Goal: Task Accomplishment & Management: Manage account settings

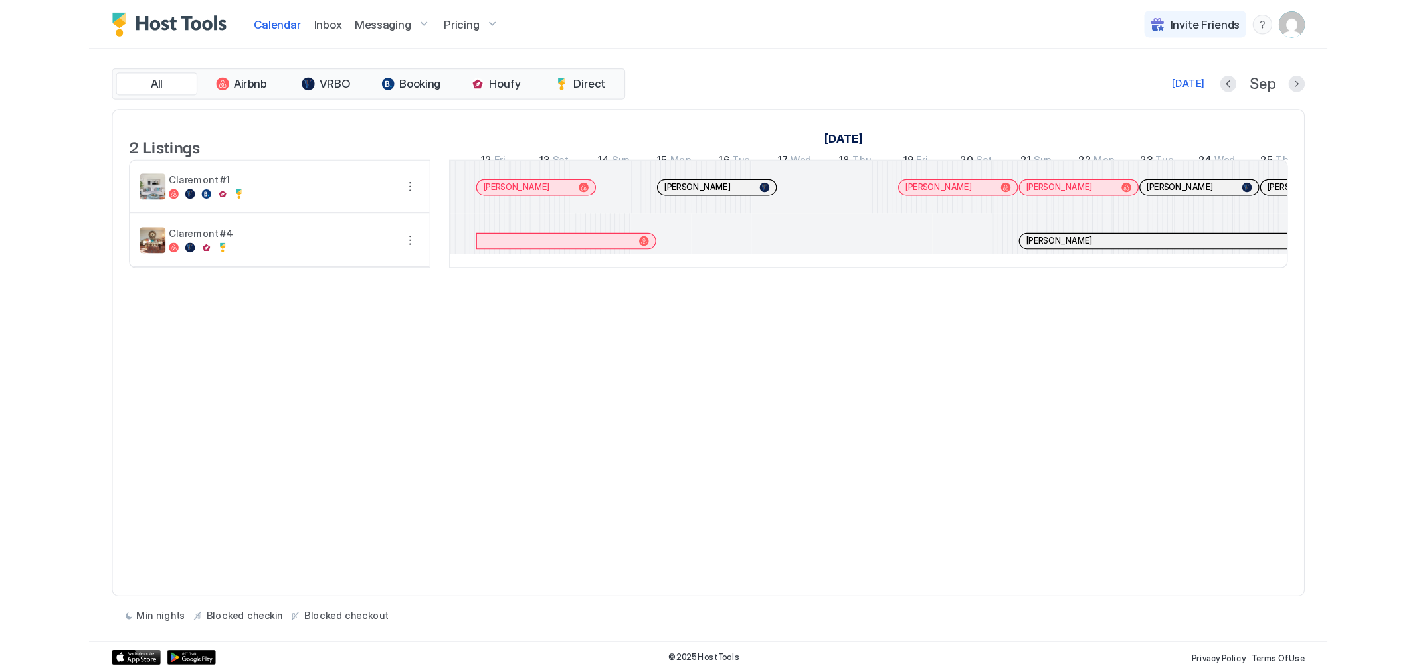
scroll to position [0, 731]
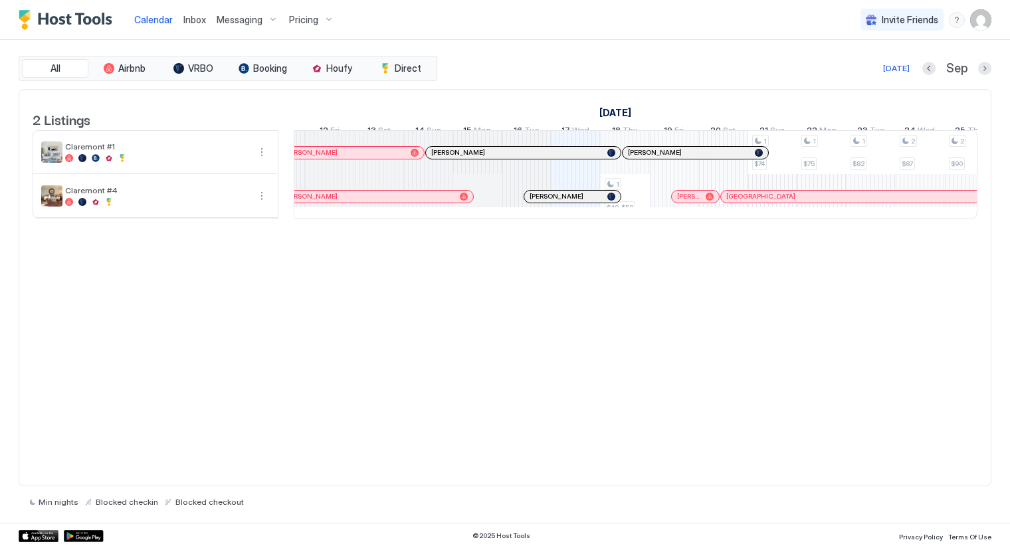
click at [985, 19] on img "User profile" at bounding box center [980, 19] width 21 height 21
click at [869, 76] on span "Settings" at bounding box center [861, 74] width 36 height 12
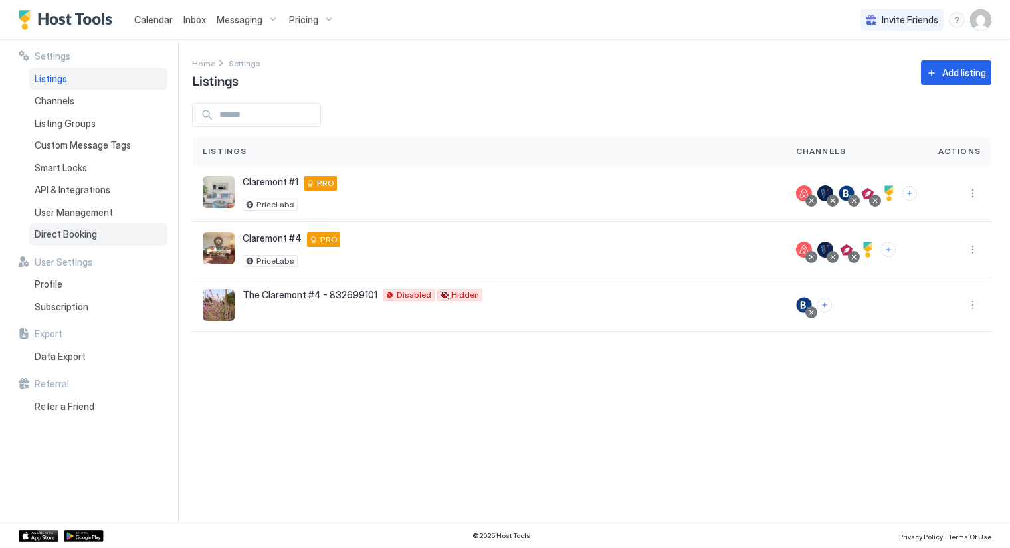
click at [64, 230] on span "Direct Booking" at bounding box center [66, 235] width 62 height 12
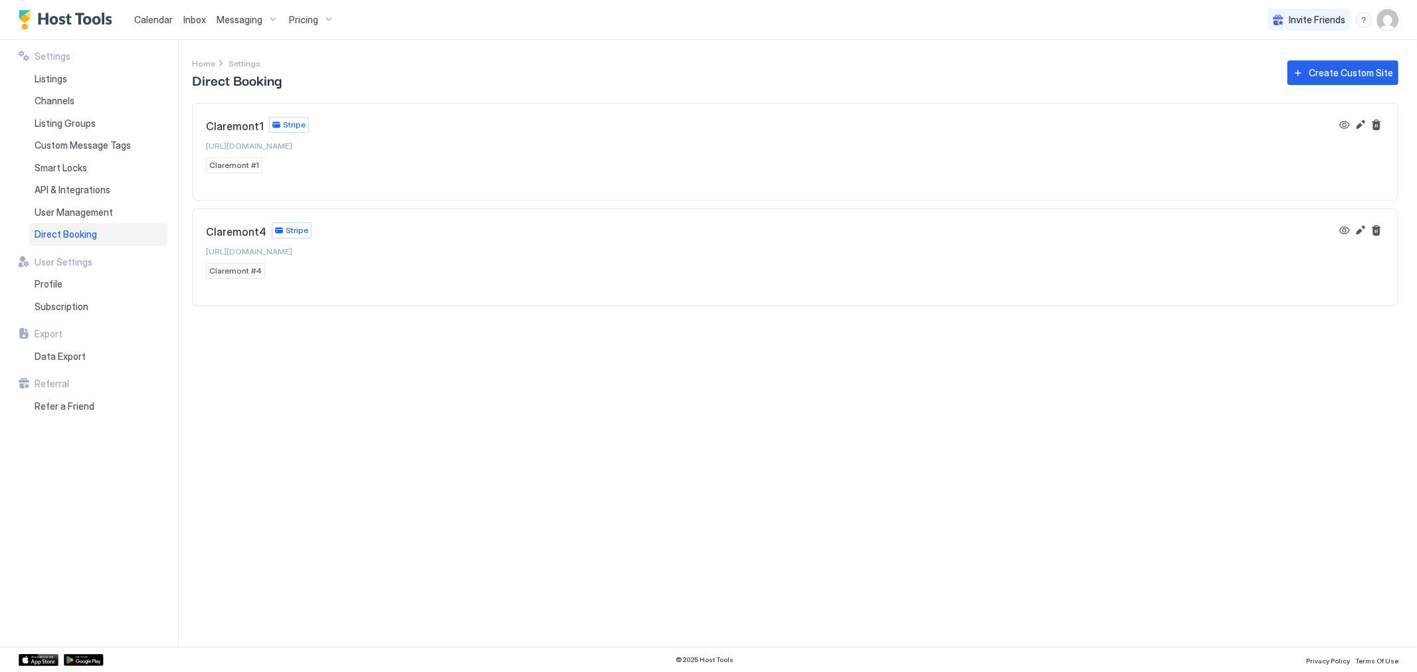
click at [292, 250] on span "[URL][DOMAIN_NAME]" at bounding box center [249, 251] width 86 height 10
click at [55, 229] on span "Direct Booking" at bounding box center [66, 235] width 62 height 12
drag, startPoint x: 349, startPoint y: 146, endPoint x: 203, endPoint y: 141, distance: 146.9
click at [203, 141] on div "Claremont1 Stripe [URL][DOMAIN_NAME] Claremont #1" at bounding box center [795, 145] width 1205 height 83
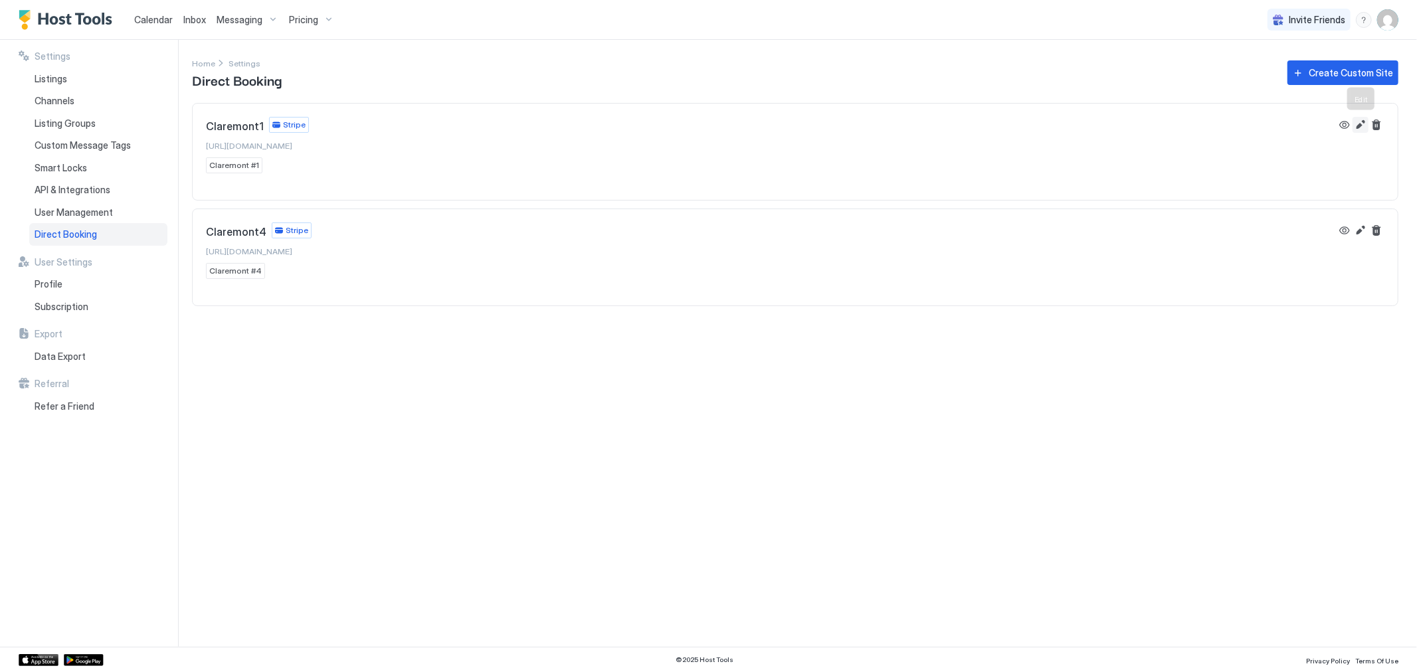
click at [1009, 124] on button "Edit" at bounding box center [1360, 125] width 16 height 16
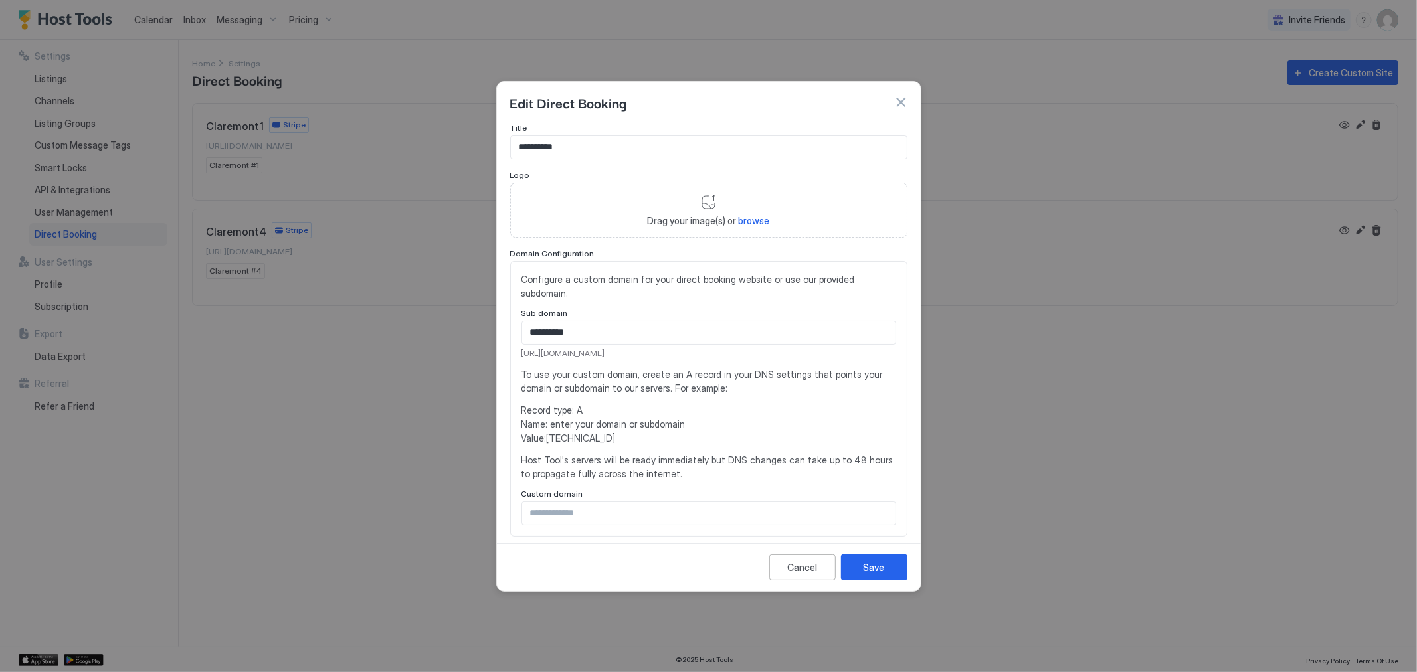
drag, startPoint x: 666, startPoint y: 349, endPoint x: 519, endPoint y: 347, distance: 146.1
click at [519, 347] on div "**********" at bounding box center [708, 399] width 397 height 276
copy span "[URL][DOMAIN_NAME]"
click at [811, 547] on div "Cancel" at bounding box center [802, 568] width 30 height 14
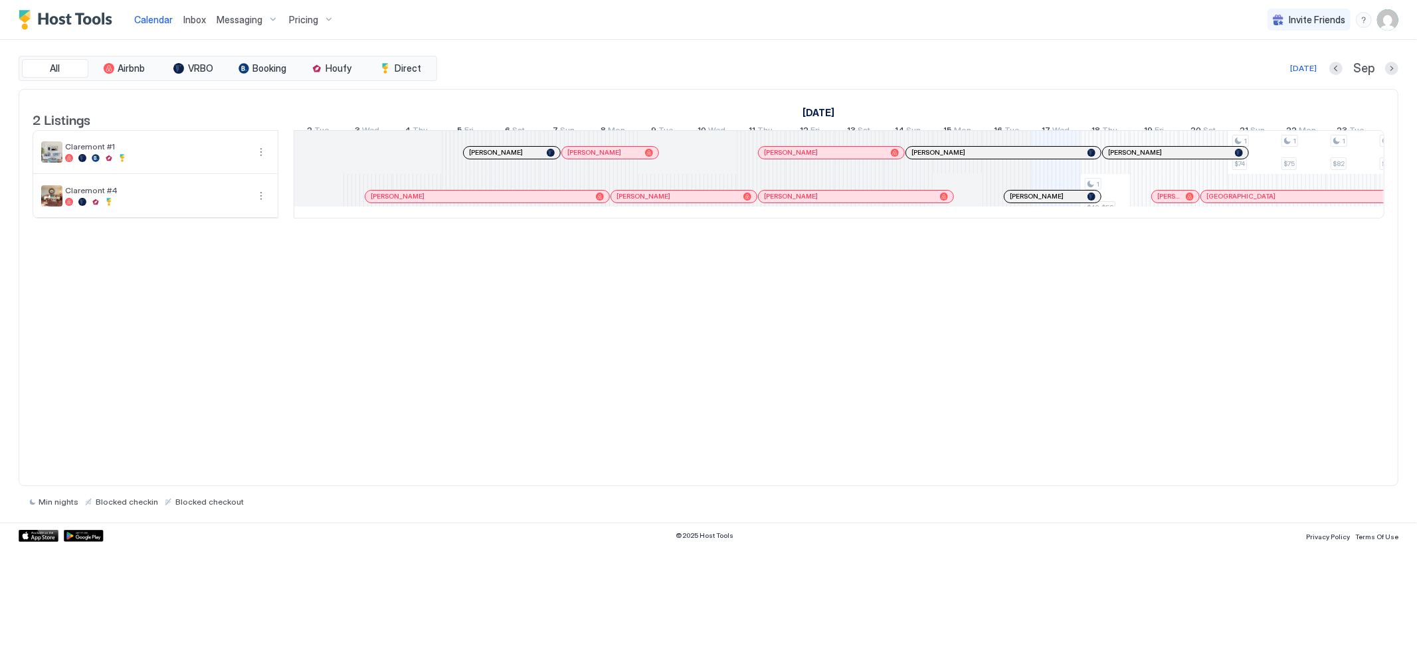
scroll to position [0, 984]
